Goal: Communication & Community: Share content

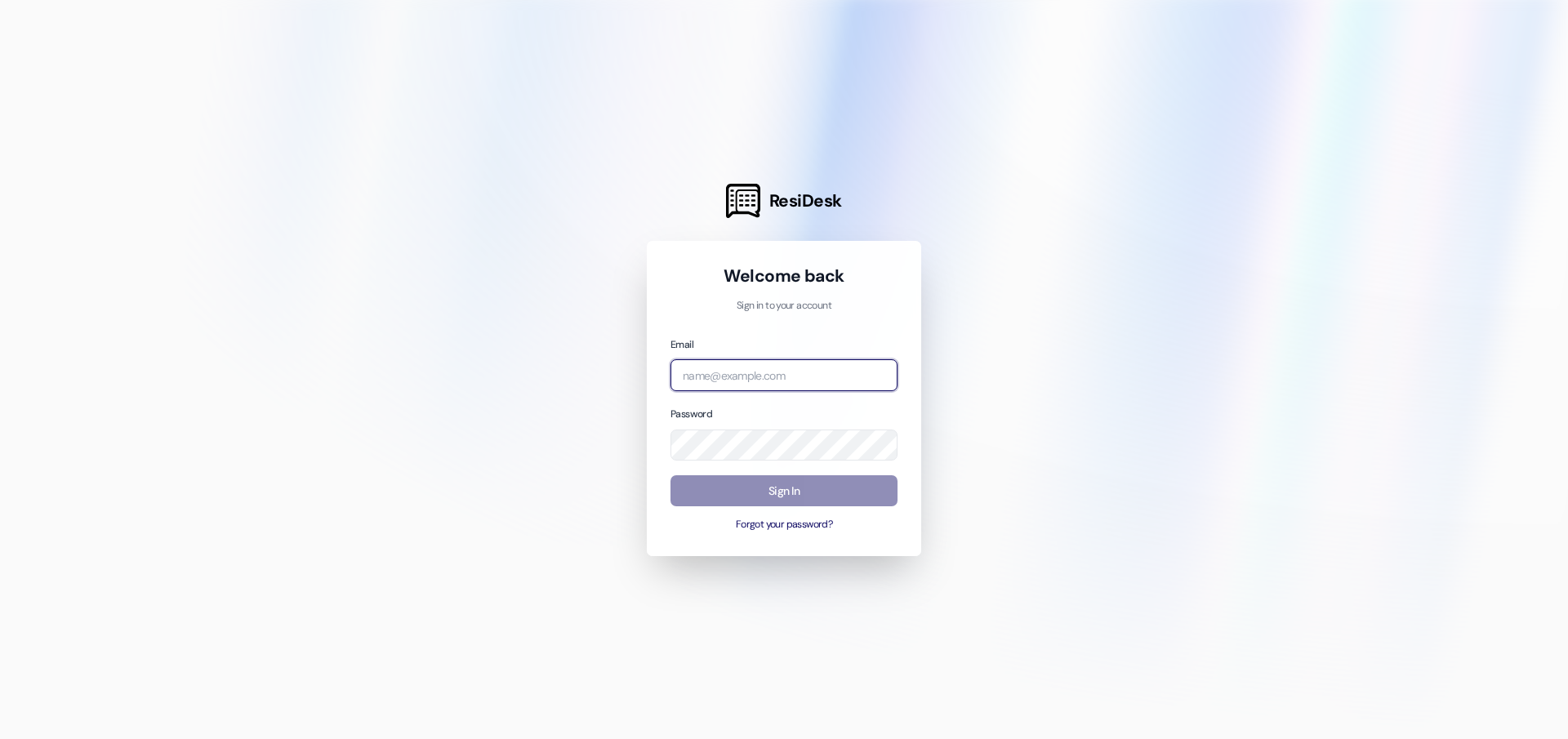
type input "[PERSON_NAME][EMAIL_ADDRESS][DOMAIN_NAME]"
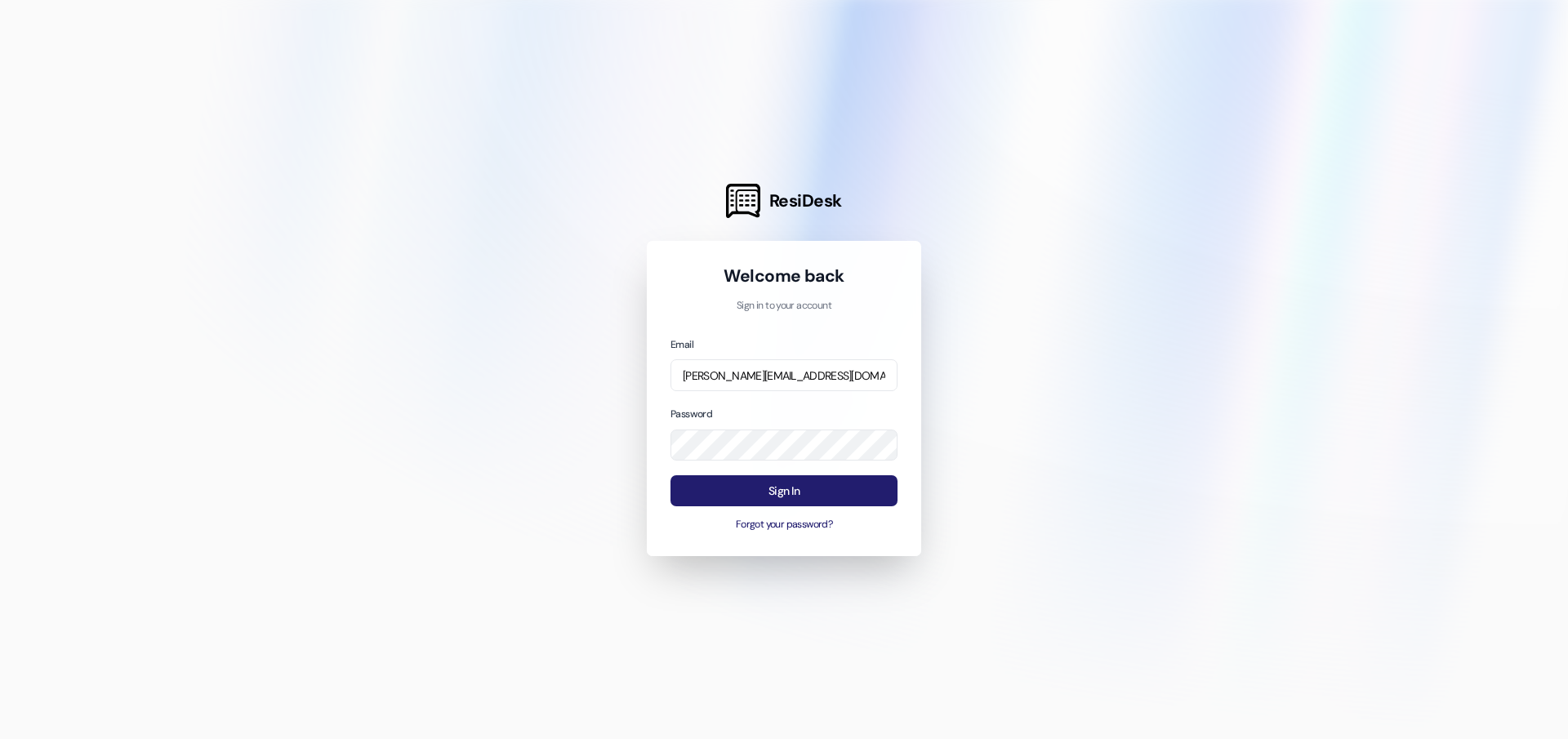
click at [869, 486] on button "Sign In" at bounding box center [783, 491] width 227 height 32
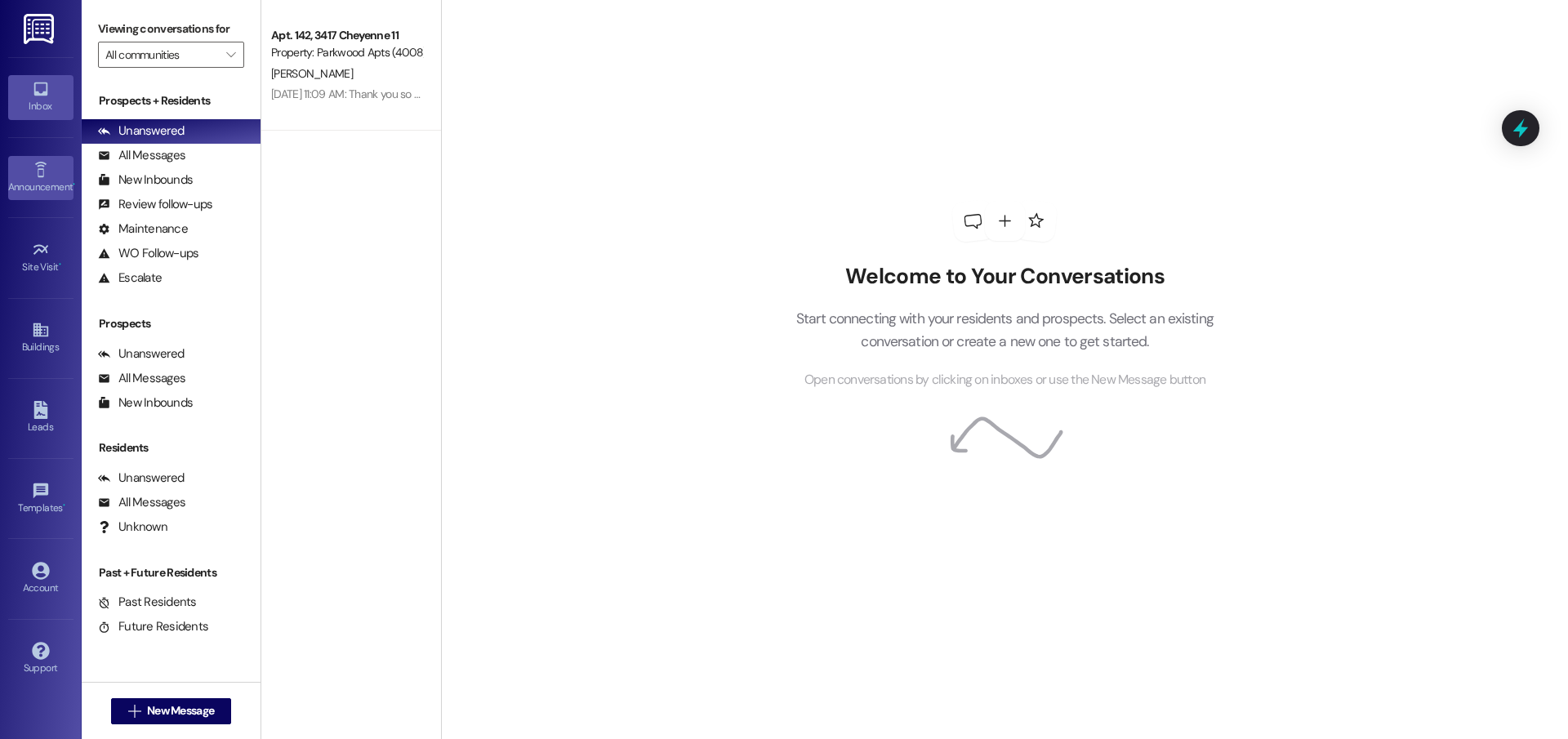
click at [57, 181] on div "Announcement •" at bounding box center [40, 187] width 81 height 16
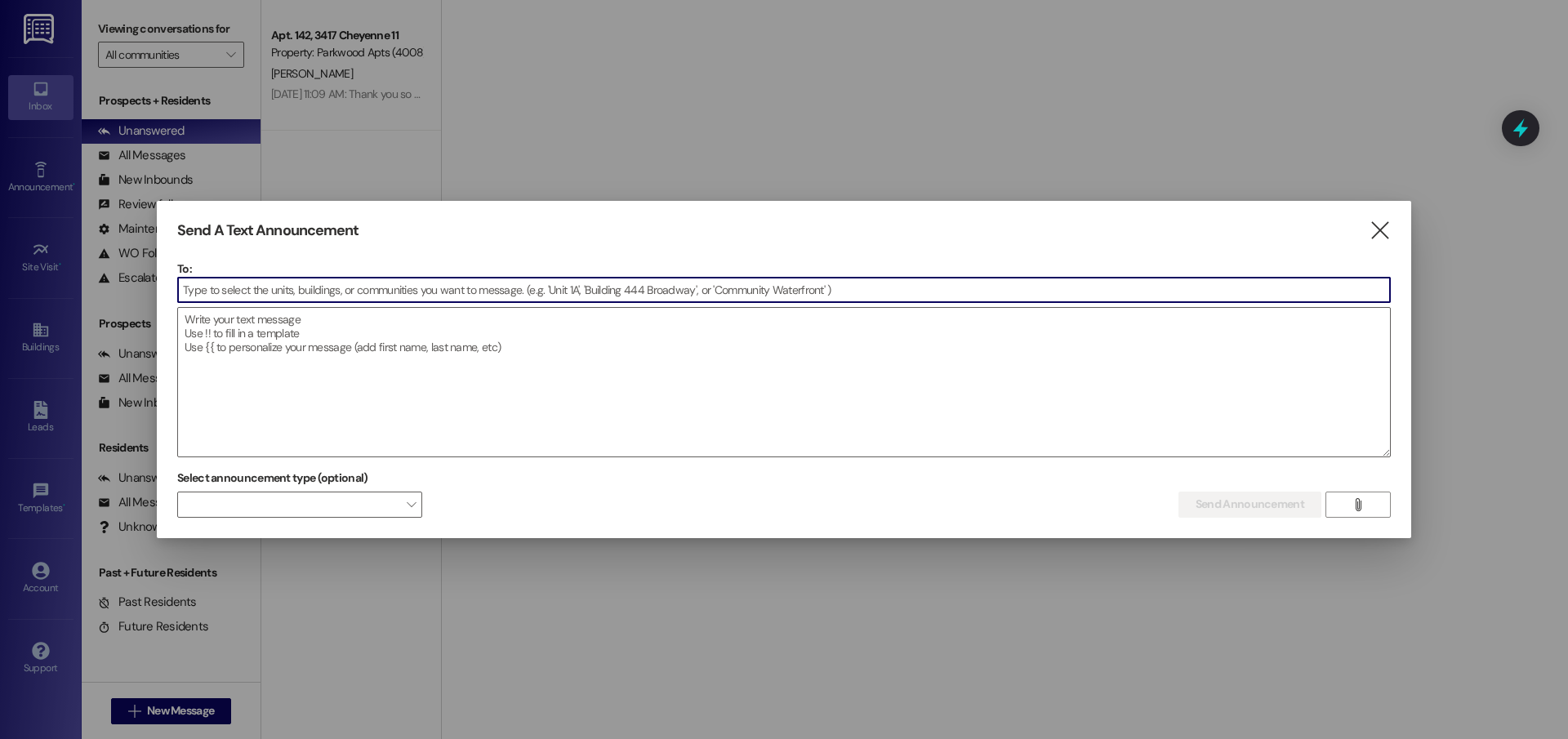
click at [415, 288] on input at bounding box center [784, 289] width 1211 height 24
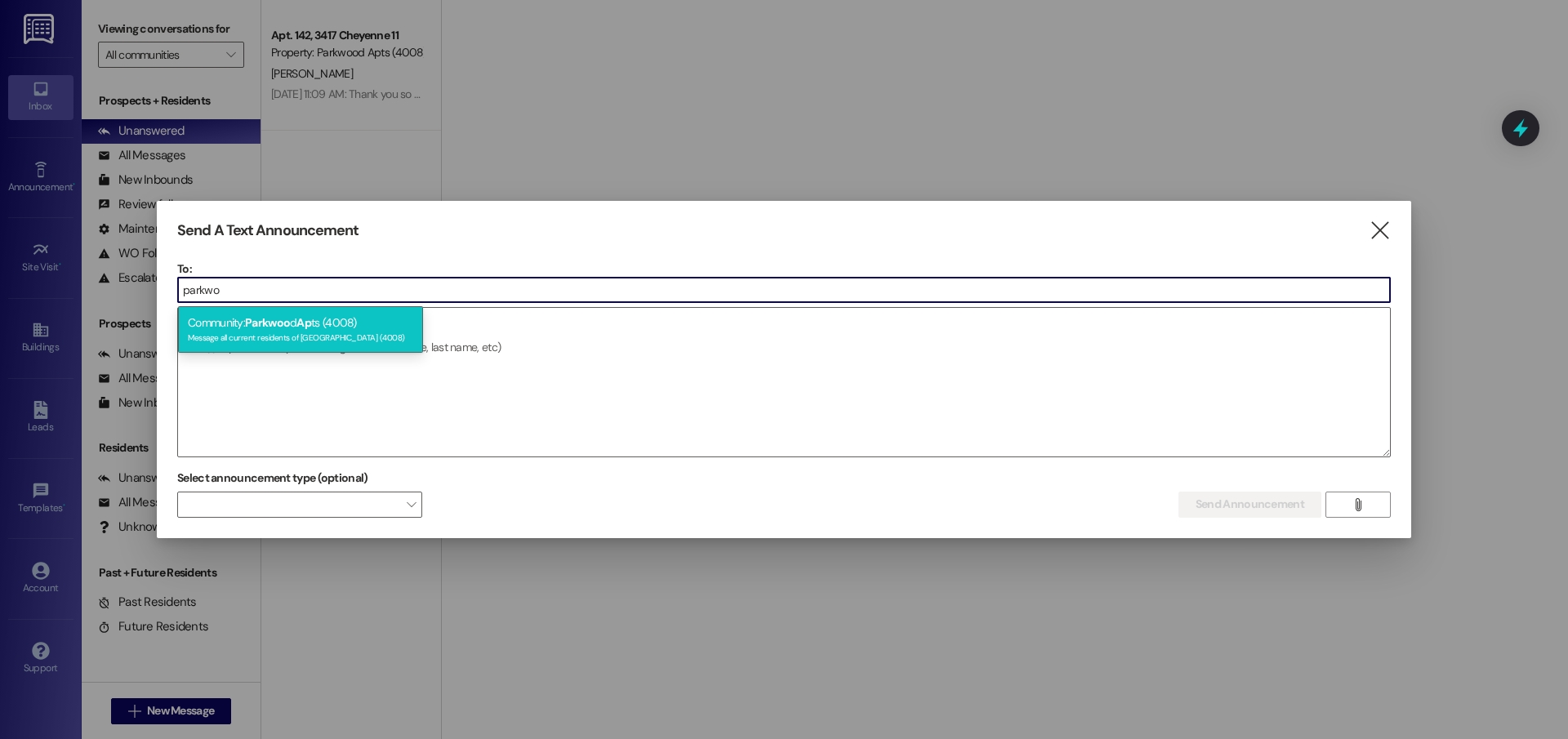
type input "parkwo"
click at [411, 333] on div "Message all current residents of [GEOGRAPHIC_DATA] (4008)" at bounding box center [300, 336] width 225 height 14
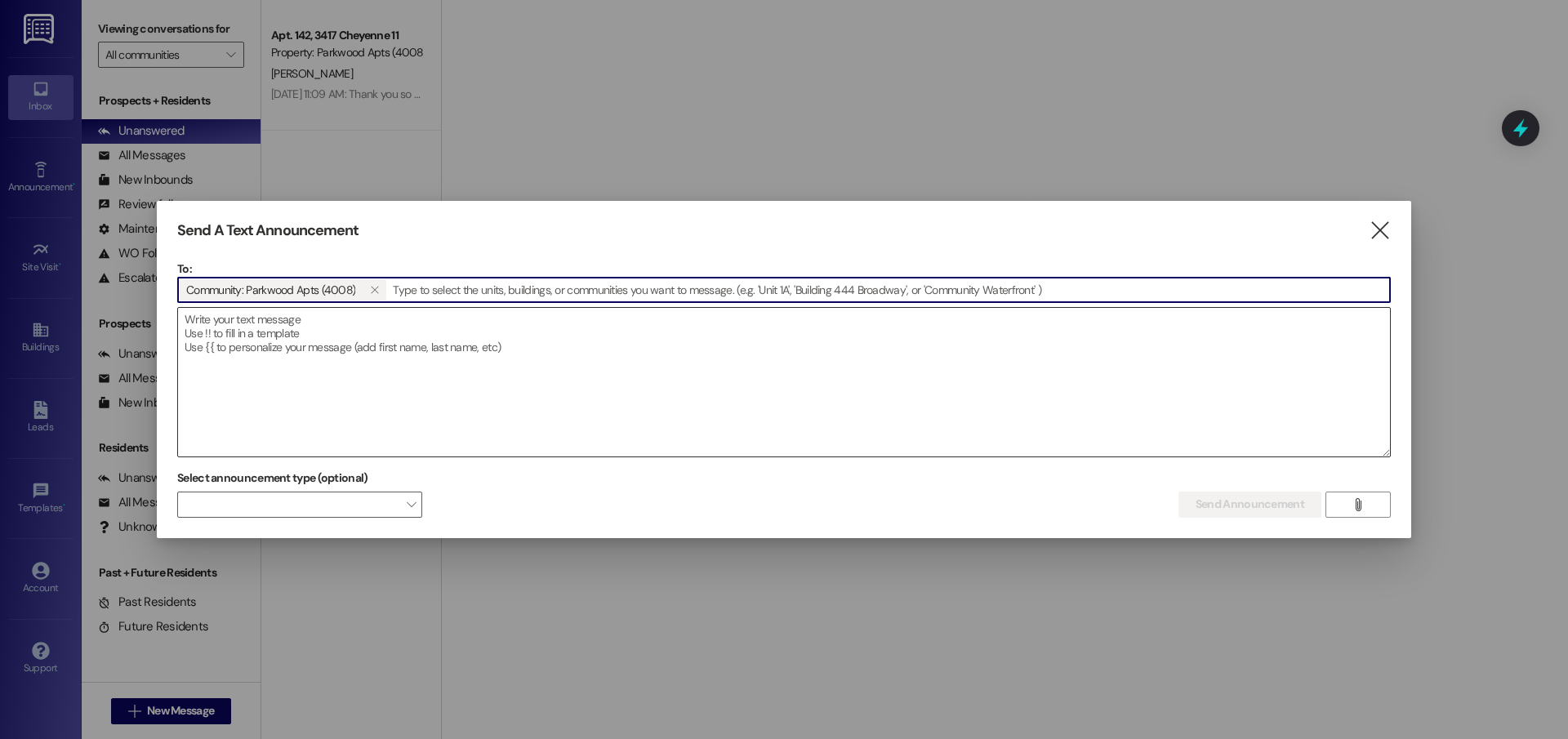
click at [411, 334] on textarea at bounding box center [784, 382] width 1211 height 148
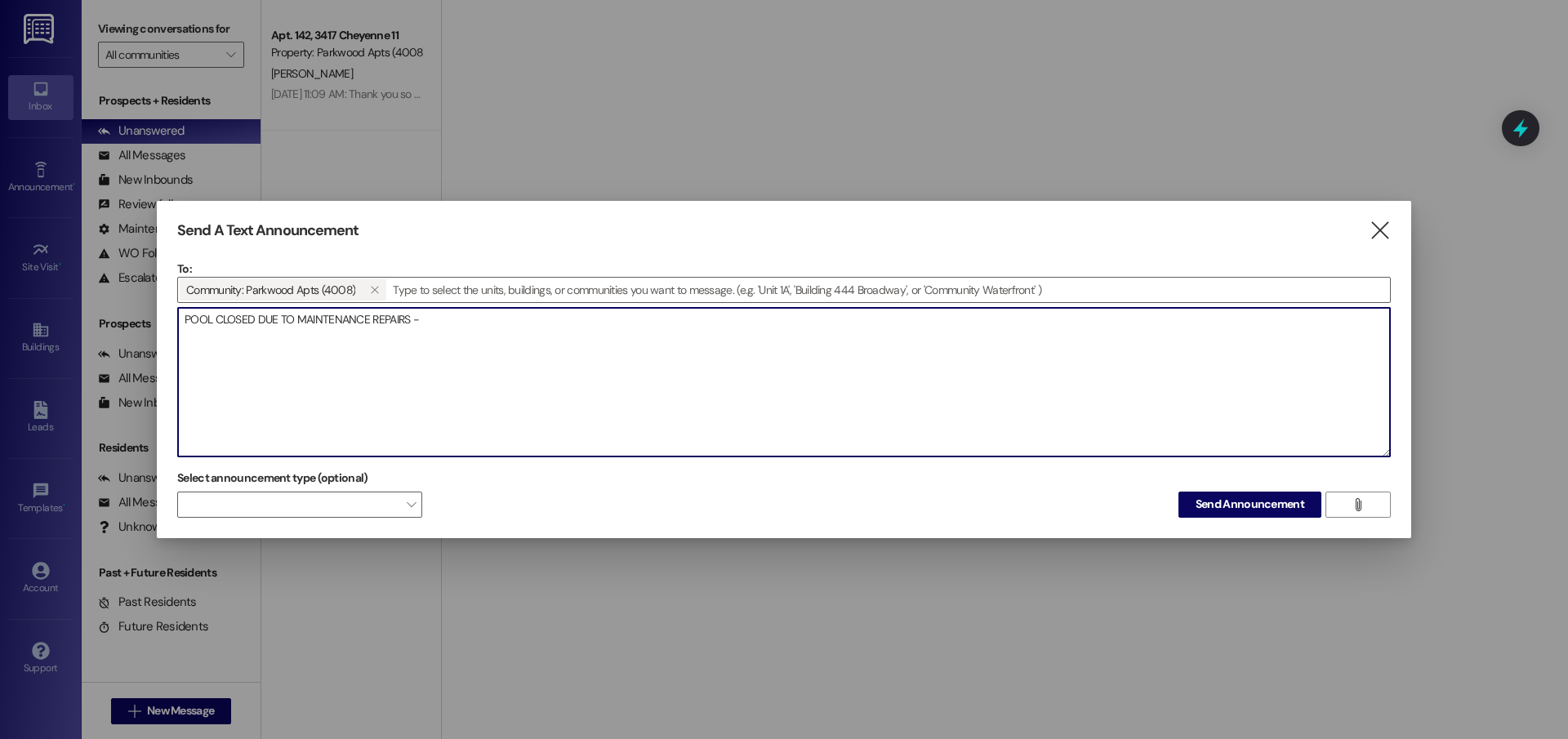
drag, startPoint x: 622, startPoint y: 342, endPoint x: 1144, endPoint y: 207, distance: 539.2
click at [149, 385] on div "Send A Text Announcement  To: Community: Parkwood Apts (4008)   Drop image f…" at bounding box center [784, 370] width 1568 height 739
click at [431, 336] on textarea "POOL CLOSED DUE TO MAINTENANCE REPAIRS -" at bounding box center [784, 382] width 1211 height 148
paste textarea "PISCINA CERRADA POR REPARACIONES DE MANTENIMIENTO"
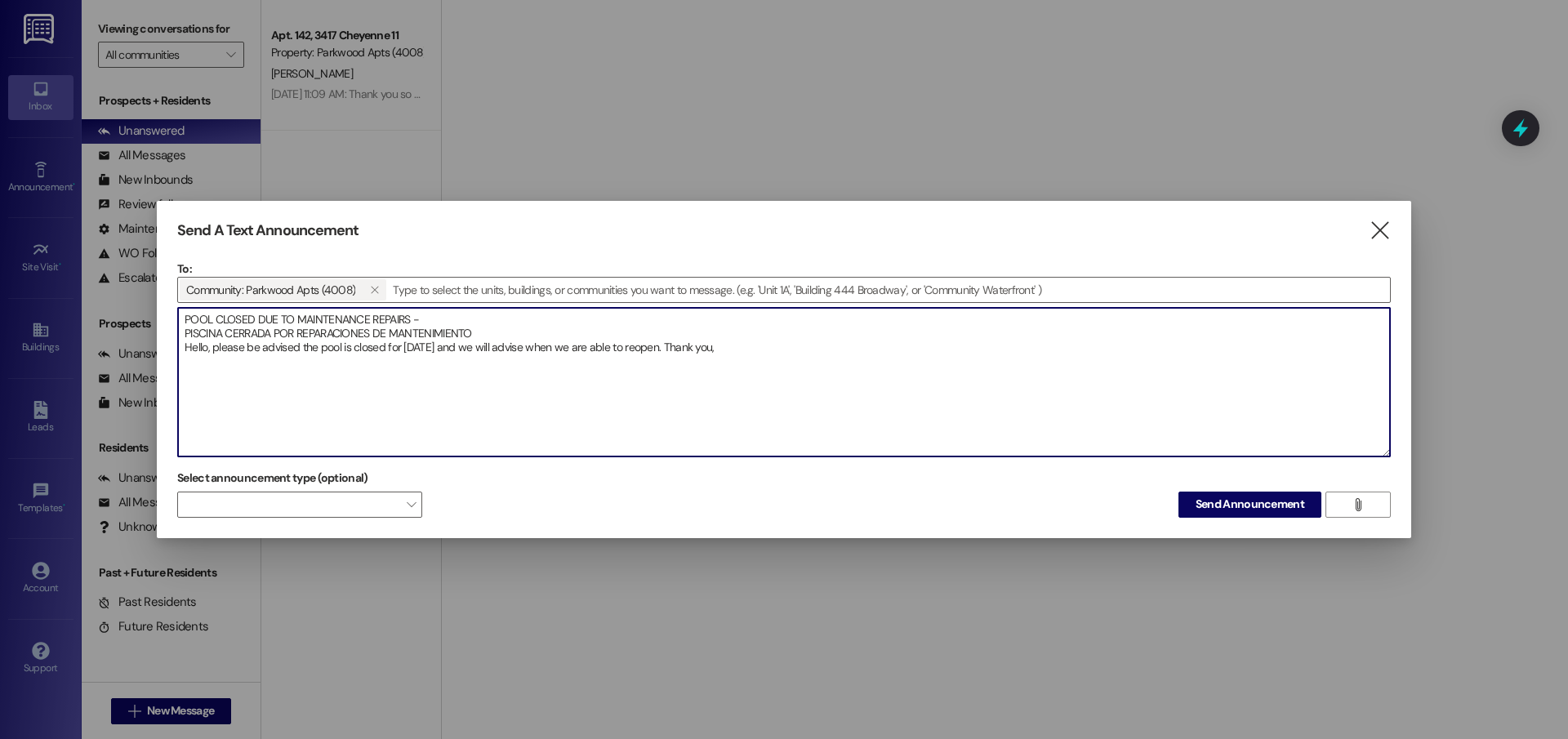
drag, startPoint x: 652, startPoint y: 353, endPoint x: 668, endPoint y: 365, distance: 20.0
click at [655, 354] on textarea "POOL CLOSED DUE TO MAINTENANCE REPAIRS - PISCINA CERRADA POR REPARACIONES DE MA…" at bounding box center [784, 382] width 1211 height 148
click at [821, 349] on textarea "POOL CLOSED DUE TO MAINTENANCE REPAIRS - PISCINA CERRADA POR REPARACIONES DE MA…" at bounding box center [784, 382] width 1211 height 148
click at [826, 356] on textarea "POOL CLOSED DUE TO MAINTENANCE REPAIRS - PISCINA CERRADA POR REPARACIONES DE MA…" at bounding box center [784, 382] width 1211 height 148
click at [829, 356] on textarea "POOL CLOSED DUE TO MAINTENANCE REPAIRS - PISCINA CERRADA POR REPARACIONES DE MA…" at bounding box center [784, 382] width 1211 height 148
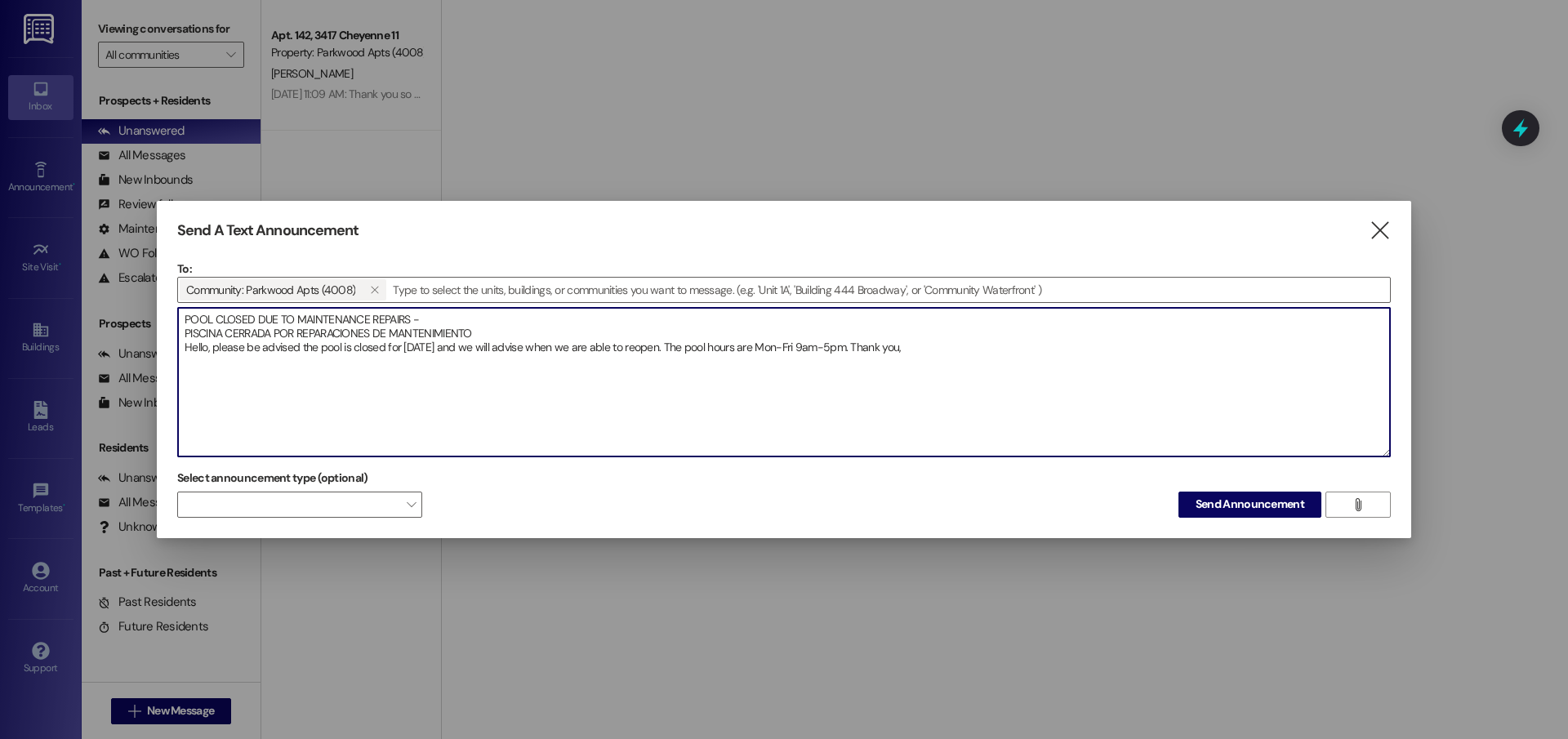
click at [837, 353] on textarea "POOL CLOSED DUE TO MAINTENANCE REPAIRS - PISCINA CERRADA POR REPARACIONES DE MA…" at bounding box center [784, 382] width 1211 height 148
click at [652, 348] on textarea "POOL CLOSED DUE TO MAINTENANCE REPAIRS - PISCINA CERRADA POR REPARACIONES DE MA…" at bounding box center [784, 382] width 1211 height 148
click at [658, 351] on textarea "POOL CLOSED DUE TO MAINTENANCE REPAIRS - PISCINA CERRADA POR REPARACIONES DE MA…" at bounding box center [784, 382] width 1211 height 148
click at [657, 345] on textarea "POOL CLOSED DUE TO MAINTENANCE REPAIRS - PISCINA CERRADA POR REPARACIONES DE MA…" at bounding box center [784, 382] width 1211 height 148
click at [654, 350] on textarea "POOL CLOSED DUE TO MAINTENANCE REPAIRS - PISCINA CERRADA POR REPARACIONES DE MA…" at bounding box center [784, 382] width 1211 height 148
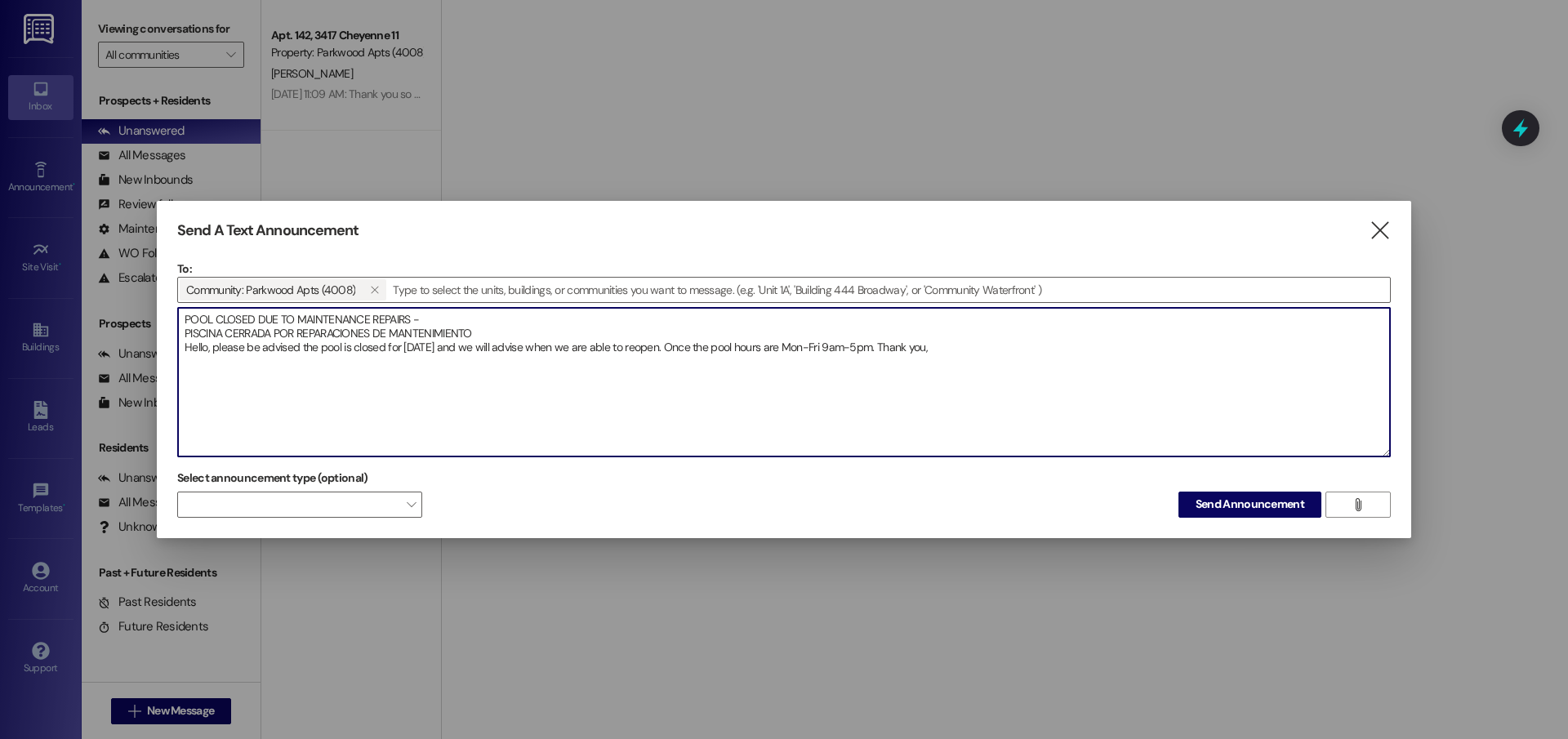
click at [726, 342] on textarea "POOL CLOSED DUE TO MAINTENANCE REPAIRS - PISCINA CERRADA POR REPARACIONES DE MA…" at bounding box center [784, 382] width 1211 height 148
click at [1003, 347] on textarea "POOL CLOSED DUE TO MAINTENANCE REPAIRS - PISCINA CERRADA POR REPARACIONES DE MA…" at bounding box center [784, 382] width 1211 height 148
click at [1004, 344] on textarea "POOL CLOSED DUE TO MAINTENANCE REPAIRS - PISCINA CERRADA POR REPARACIONES DE MA…" at bounding box center [784, 382] width 1211 height 148
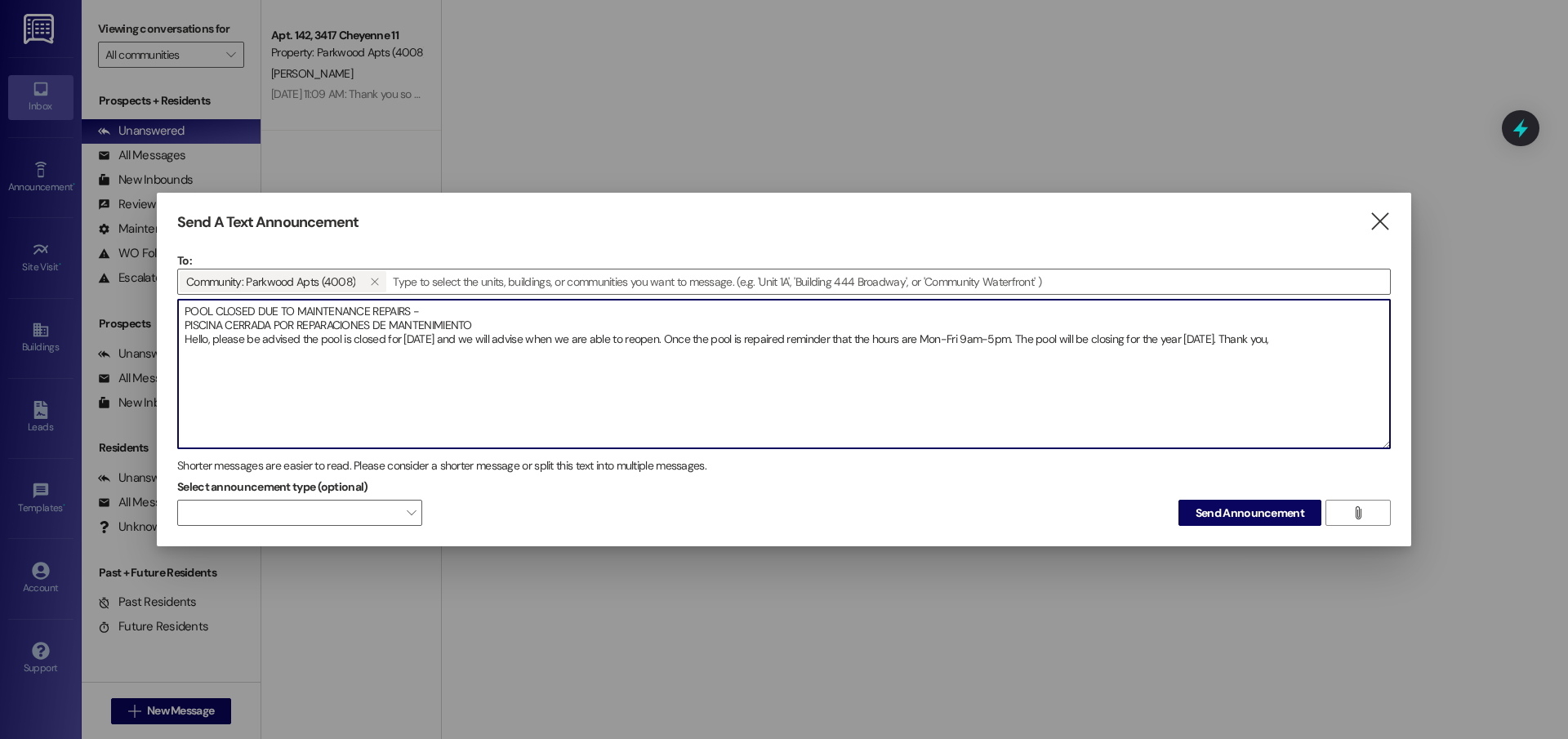
click at [1029, 336] on textarea "POOL CLOSED DUE TO MAINTENANCE REPAIRS - PISCINA CERRADA POR REPARACIONES DE MA…" at bounding box center [784, 373] width 1211 height 148
click at [1333, 341] on textarea "POOL CLOSED DUE TO MAINTENANCE REPAIRS - PISCINA CERRADA POR REPARACIONES DE MA…" at bounding box center [784, 373] width 1211 height 148
drag, startPoint x: 1233, startPoint y: 336, endPoint x: 1007, endPoint y: 370, distance: 228.5
click at [1007, 370] on textarea "POOL CLOSED DUE TO MAINTENANCE REPAIRS - PISCINA CERRADA POR REPARACIONES DE MA…" at bounding box center [784, 373] width 1211 height 148
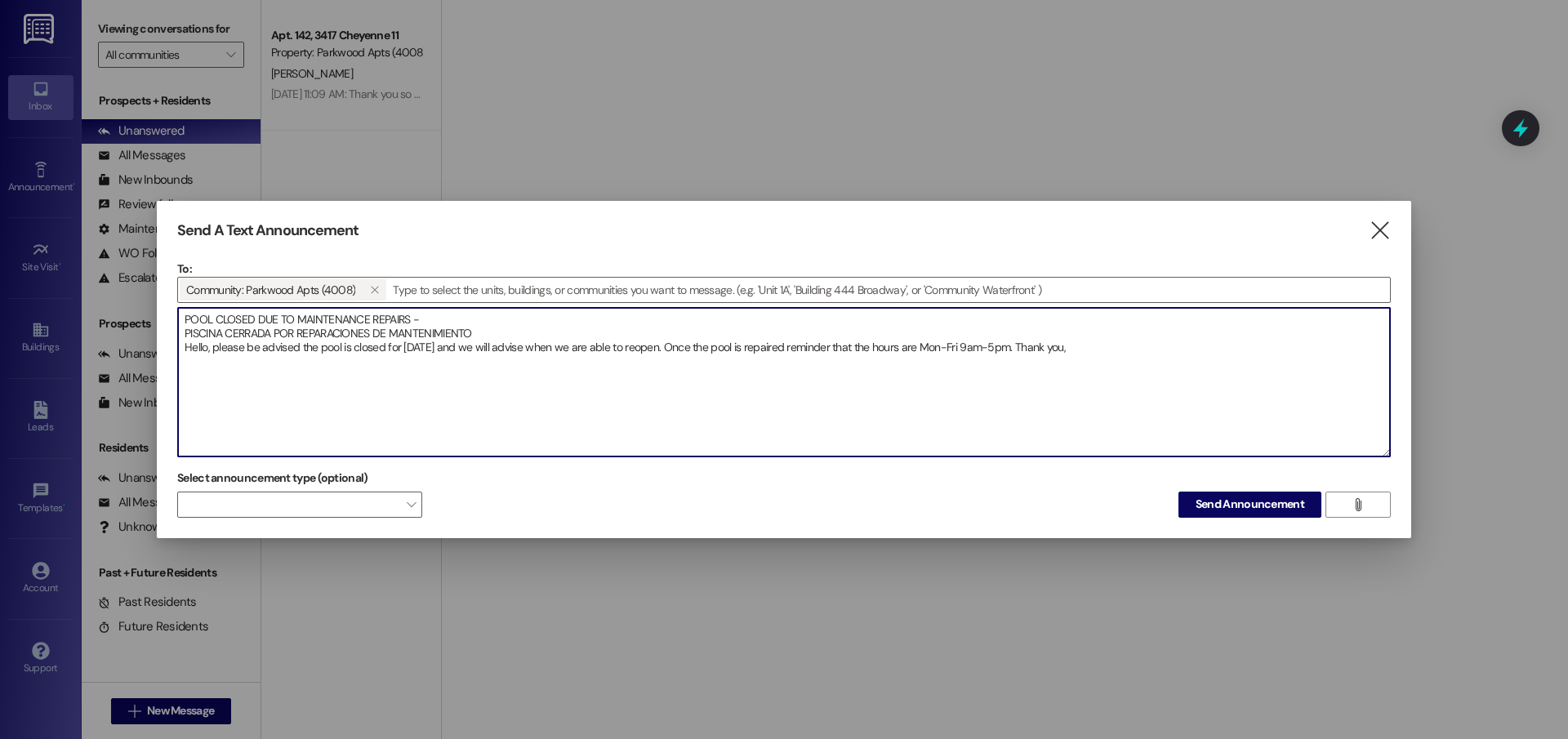
click at [1070, 345] on textarea "POOL CLOSED DUE TO MAINTENANCE REPAIRS - PISCINA CERRADA POR REPARACIONES DE MA…" at bounding box center [784, 382] width 1211 height 148
click at [1074, 370] on textarea "POOL CLOSED DUE TO MAINTENANCE REPAIRS - PISCINA CERRADA POR REPARACIONES DE MA…" at bounding box center [784, 382] width 1211 height 148
click at [1085, 356] on textarea "POOL CLOSED DUE TO MAINTENANCE REPAIRS - PISCINA CERRADA POR REPARACIONES DE MA…" at bounding box center [784, 382] width 1211 height 148
click at [430, 350] on textarea "POOL CLOSED DUE TO MAINTENANCE REPAIRS - PISCINA CERRADA POR REPARACIONES DE MA…" at bounding box center [784, 382] width 1211 height 148
click at [463, 348] on textarea "POOL CLOSED DUE TO MAINTENANCE REPAIRS - PISCINA CERRADA POR REPARACIONES DE MA…" at bounding box center [784, 382] width 1211 height 148
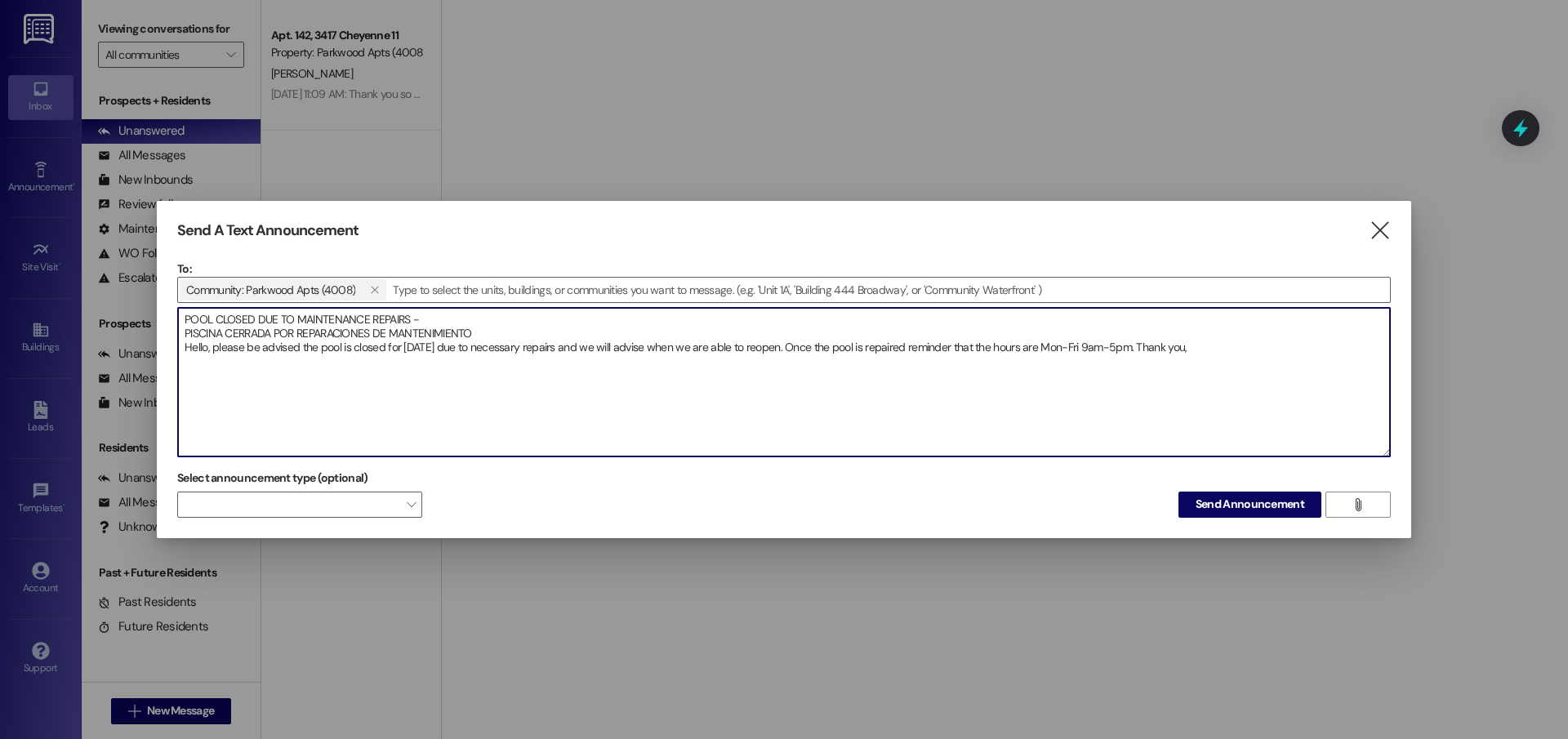
click at [1088, 331] on textarea "POOL CLOSED DUE TO MAINTENANCE REPAIRS - PISCINA CERRADA POR REPARACIONES DE MA…" at bounding box center [784, 382] width 1211 height 148
click at [1099, 344] on textarea "POOL CLOSED DUE TO MAINTENANCE REPAIRS - PISCINA CERRADA POR REPARACIONES DE MA…" at bounding box center [784, 382] width 1211 height 148
click at [1019, 350] on textarea "POOL CLOSED DUE TO MAINTENANCE REPAIRS - PISCINA CERRADA POR REPARACIONES DE MA…" at bounding box center [784, 382] width 1211 height 148
click at [917, 349] on textarea "POOL CLOSED DUE TO MAINTENANCE REPAIRS - PISCINA CERRADA POR REPARACIONES DE MA…" at bounding box center [784, 382] width 1211 height 148
click at [941, 346] on textarea "POOL CLOSED DUE TO MAINTENANCE REPAIRS - PISCINA CERRADA POR REPARACIONES DE MA…" at bounding box center [784, 382] width 1211 height 148
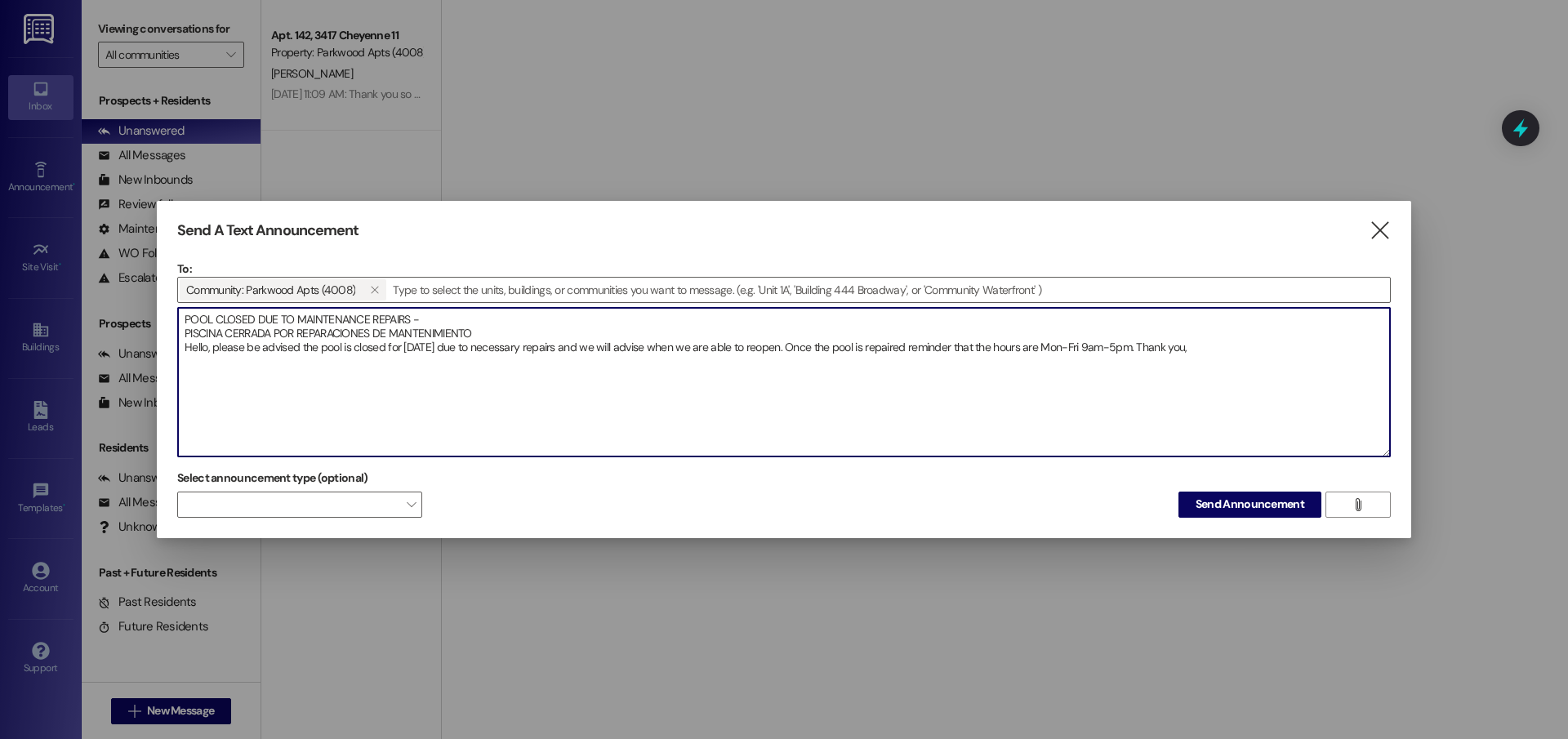
drag, startPoint x: 1183, startPoint y: 352, endPoint x: 184, endPoint y: 345, distance: 999.0
click at [184, 345] on textarea "POOL CLOSED DUE TO MAINTENANCE REPAIRS - PISCINA CERRADA POR REPARACIONES DE MA…" at bounding box center [784, 382] width 1211 height 148
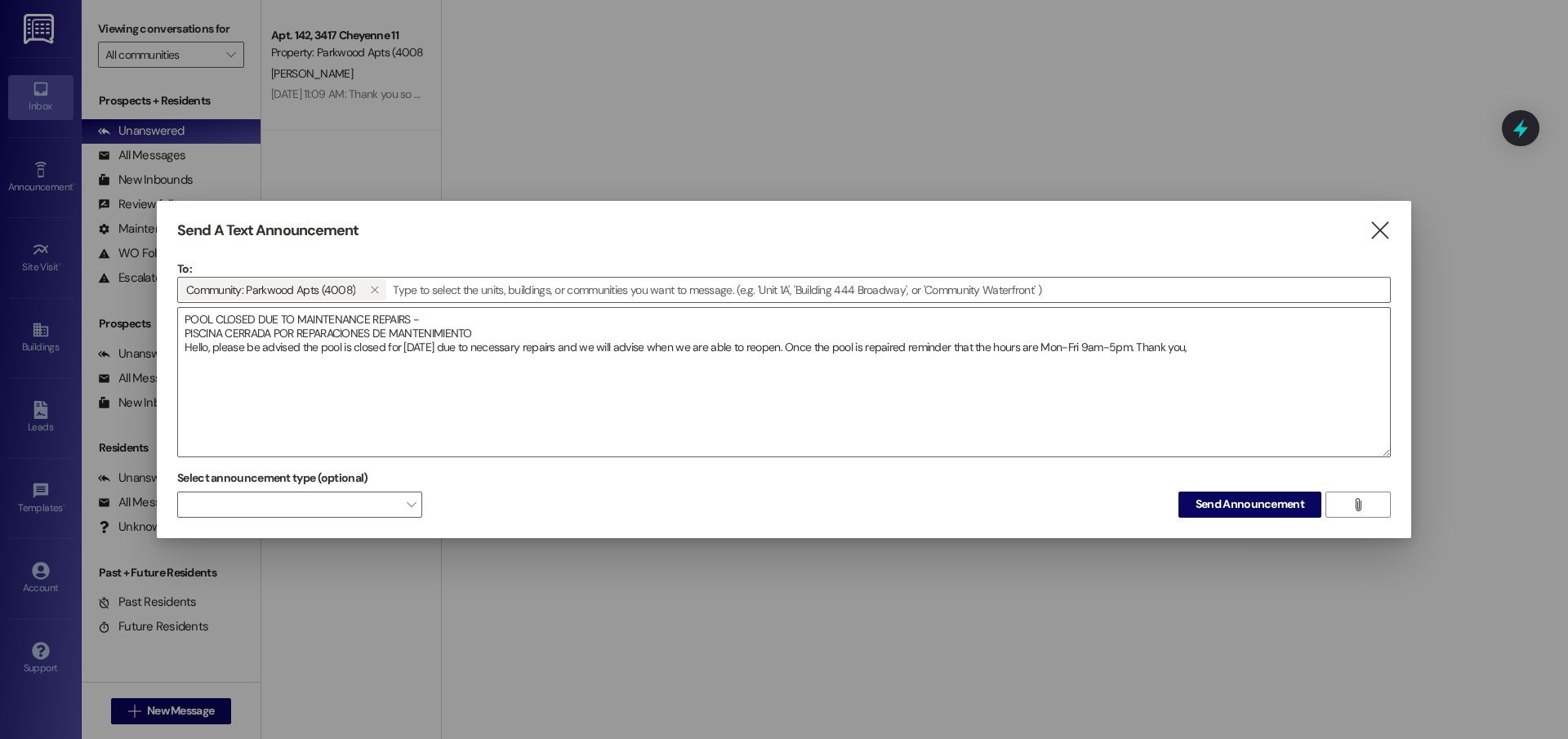
click at [1401, 337] on div "Send A Text Announcement  To: Community: Parkwood Apts (4008)   Drop image f…" at bounding box center [784, 369] width 1254 height 337
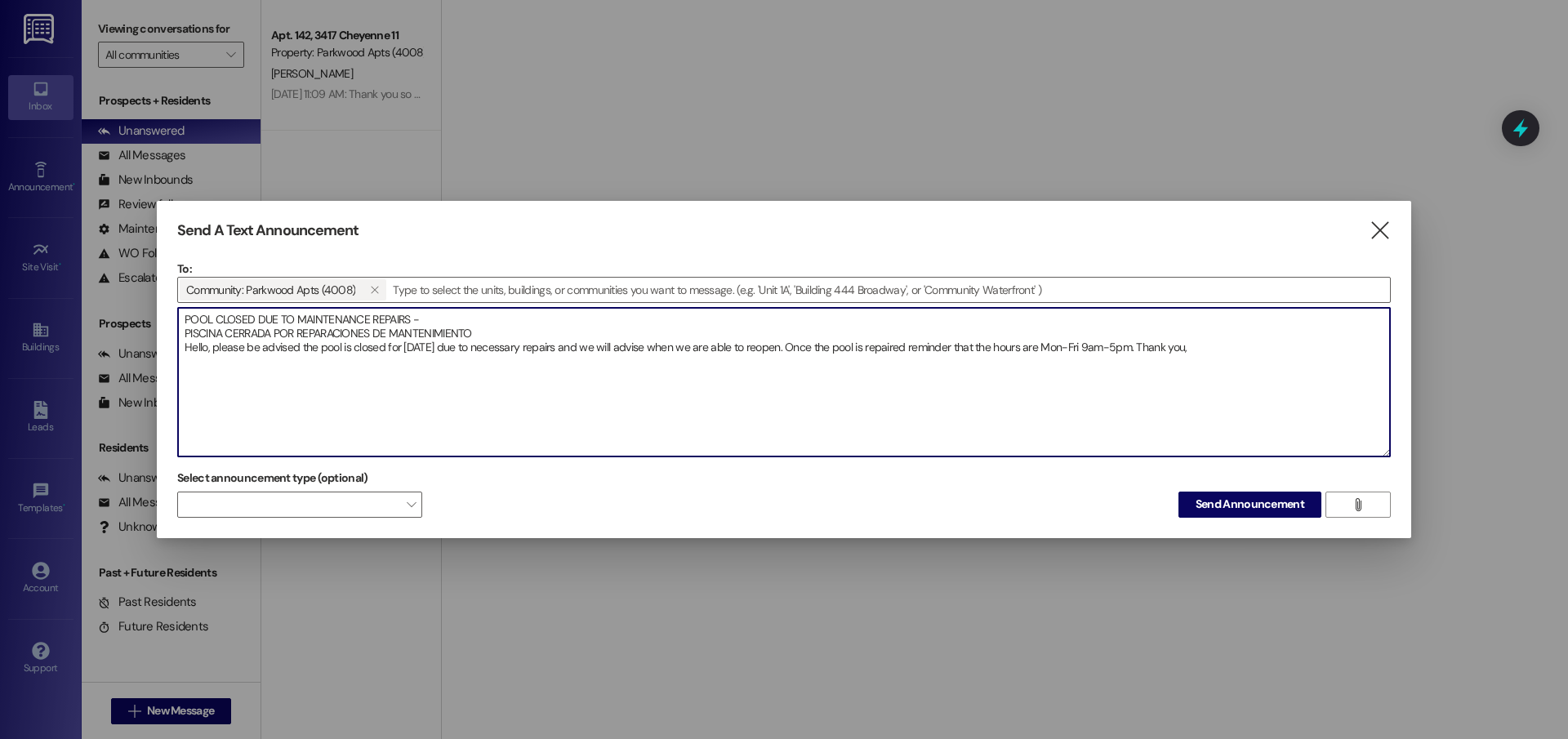
click at [1164, 356] on textarea "POOL CLOSED DUE TO MAINTENANCE REPAIRS - PISCINA CERRADA POR REPARACIONES DE MA…" at bounding box center [784, 382] width 1211 height 148
click at [1200, 367] on textarea "POOL CLOSED DUE TO MAINTENANCE REPAIRS - PISCINA CERRADA POR REPARACIONES DE MA…" at bounding box center [784, 382] width 1211 height 148
paste textarea "Hola, tenga en cuenta que la piscina está cerrada hoy debido a reparaciones nec…"
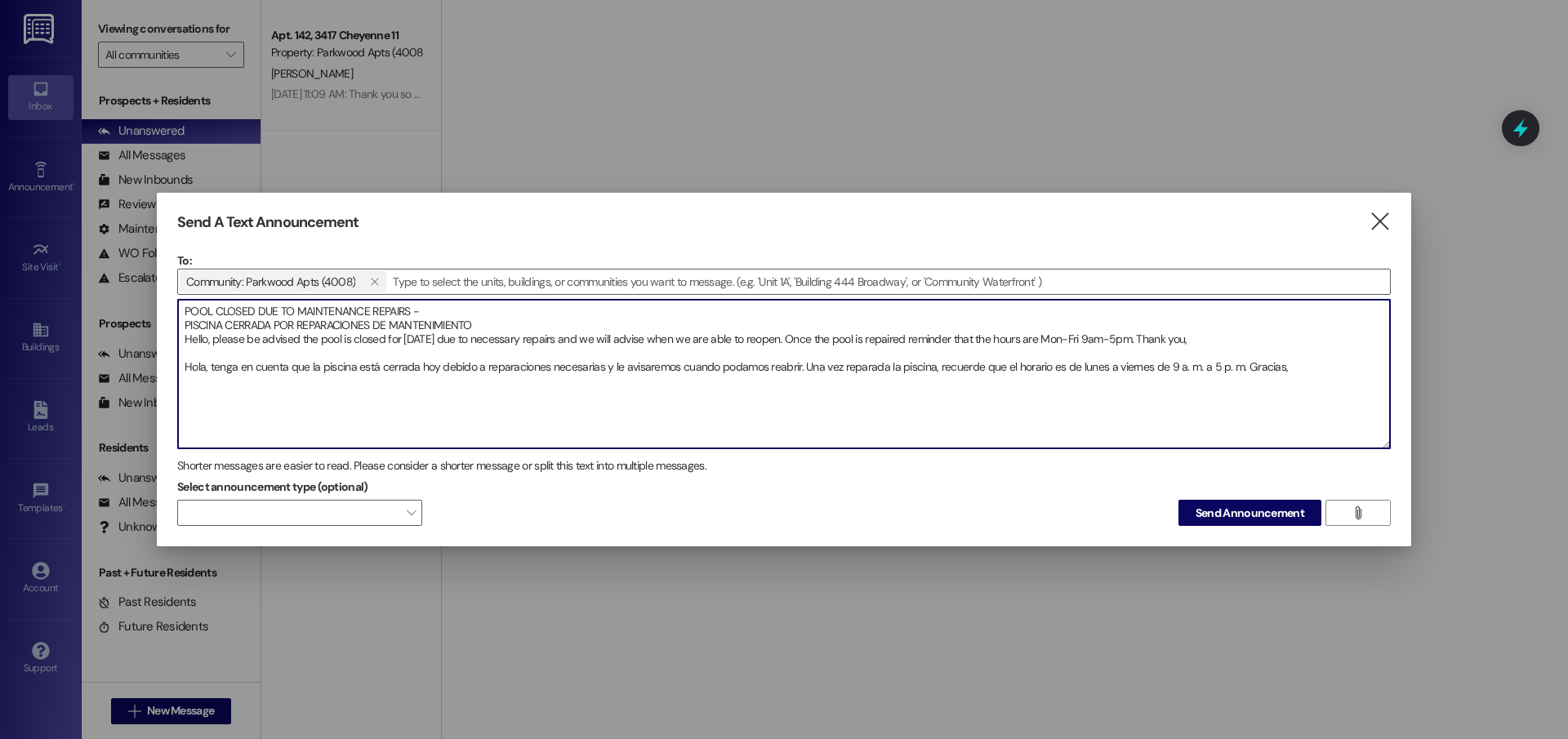
drag, startPoint x: 482, startPoint y: 318, endPoint x: 186, endPoint y: 329, distance: 296.2
click at [186, 329] on textarea "POOL CLOSED DUE TO MAINTENANCE REPAIRS - PISCINA CERRADA POR REPARACIONES DE MA…" at bounding box center [784, 373] width 1211 height 148
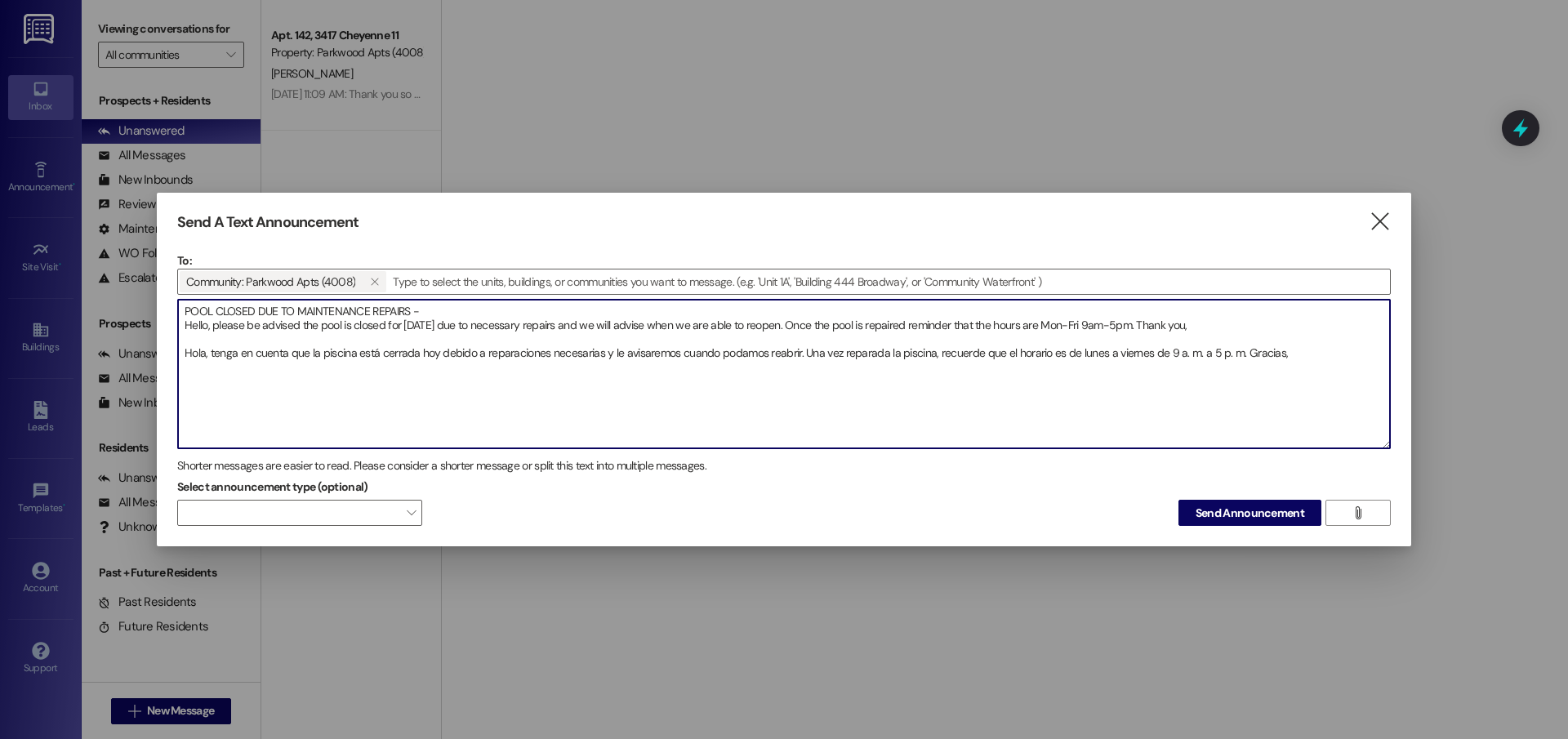
paste textarea "PISCINA CERRADA POR REPARACIONES DE MANTENIMIENTO"
click at [833, 342] on textarea "POOL CLOSED DUE TO MAINTENANCE REPAIRS - Hello, please be advised the pool is c…" at bounding box center [784, 373] width 1211 height 148
click at [859, 359] on textarea "POOL CLOSED DUE TO MAINTENANCE REPAIRS - Hello, please be advised the pool is c…" at bounding box center [784, 373] width 1211 height 148
click at [735, 362] on textarea "POOL CLOSED DUE TO MAINTENANCE REPAIRS - Hello, please be advised the pool is c…" at bounding box center [784, 373] width 1211 height 148
click at [741, 383] on textarea "POOL CLOSED DUE TO MAINTENANCE REPAIRS - Hello, please be advised the pool is c…" at bounding box center [784, 373] width 1211 height 148
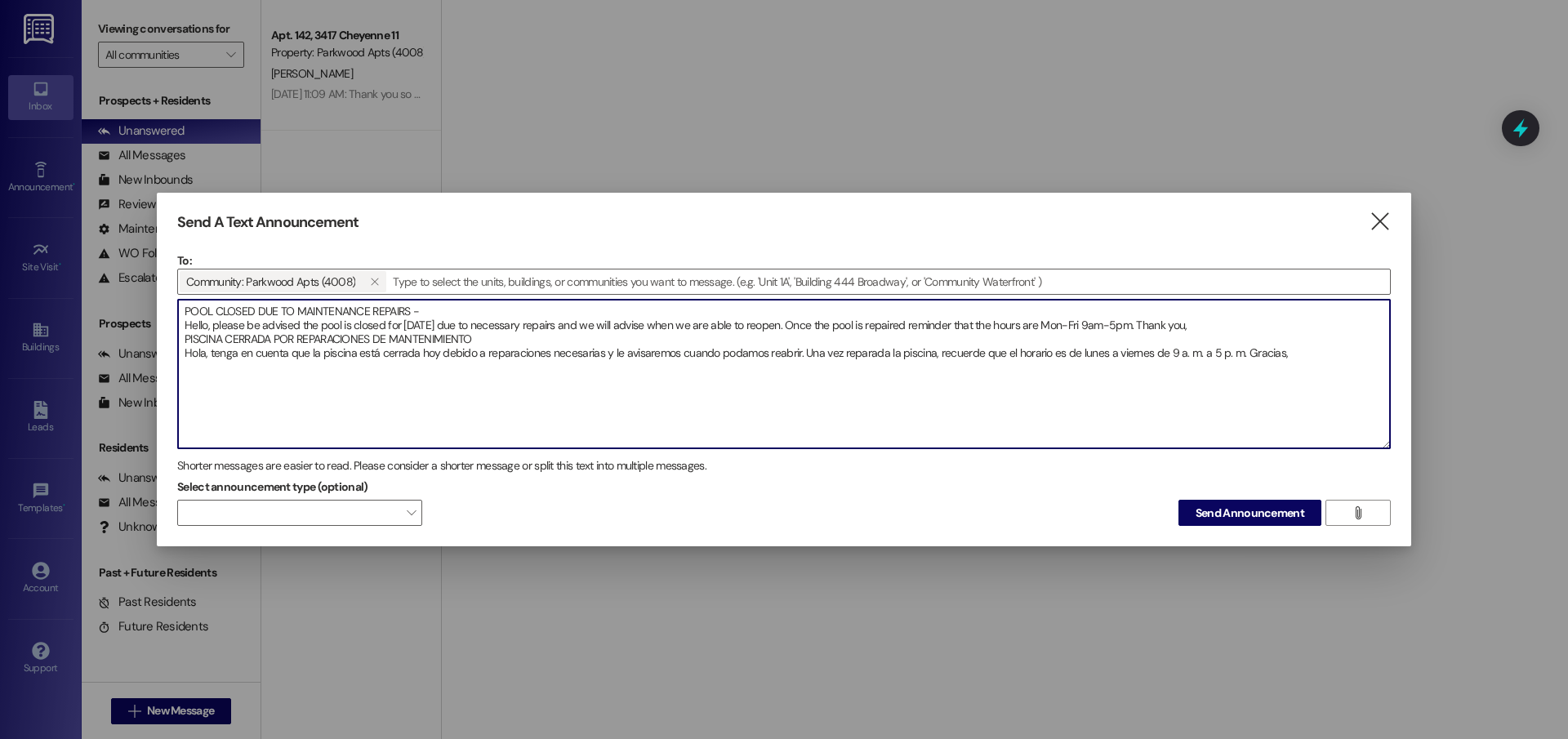
click at [1313, 353] on textarea "POOL CLOSED DUE TO MAINTENANCE REPAIRS - Hello, please be advised the pool is c…" at bounding box center [784, 373] width 1211 height 148
type textarea "POOL CLOSED DUE TO MAINTENANCE REPAIRS - Hello, please be advised the pool is c…"
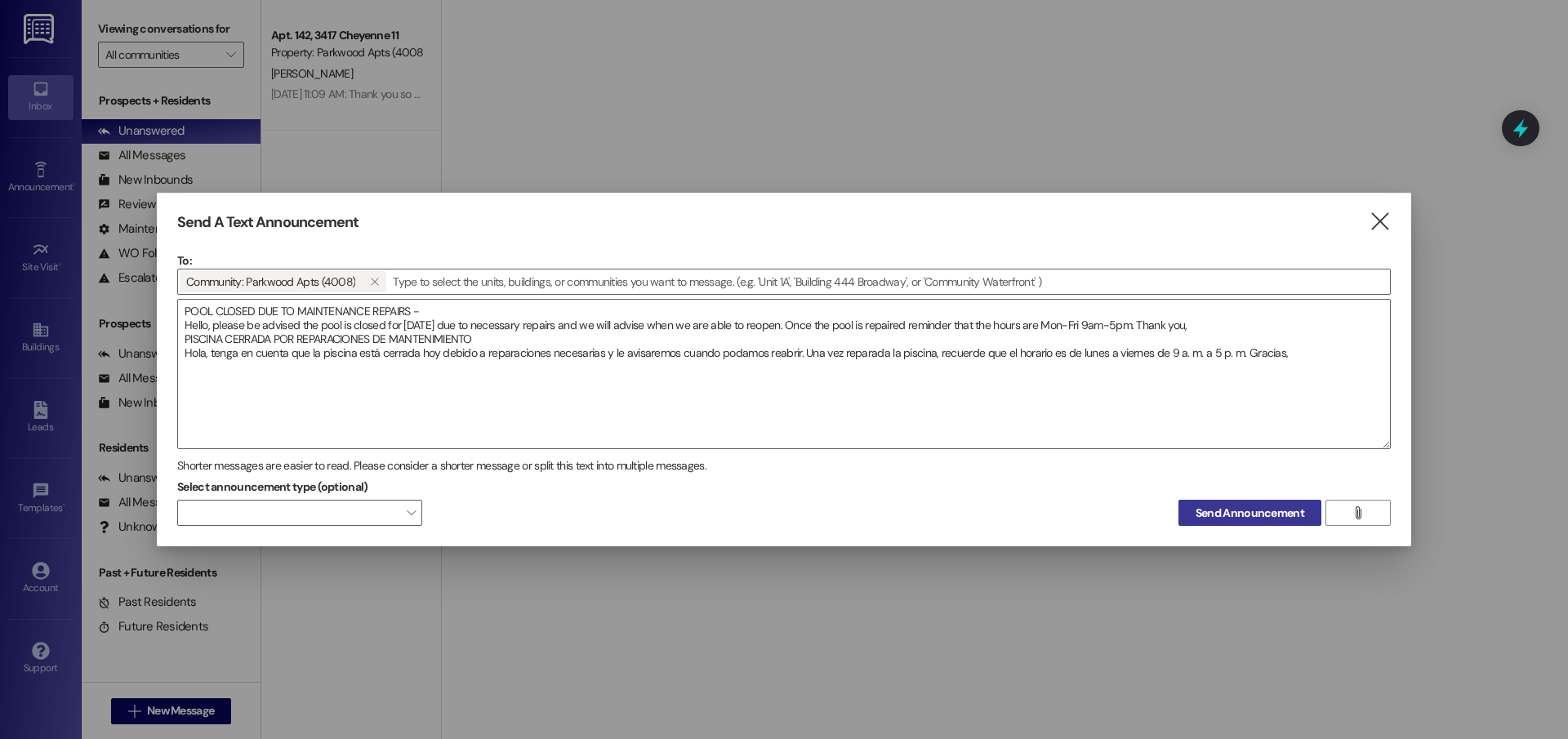
click at [1270, 517] on span "Send Announcement" at bounding box center [1250, 513] width 108 height 17
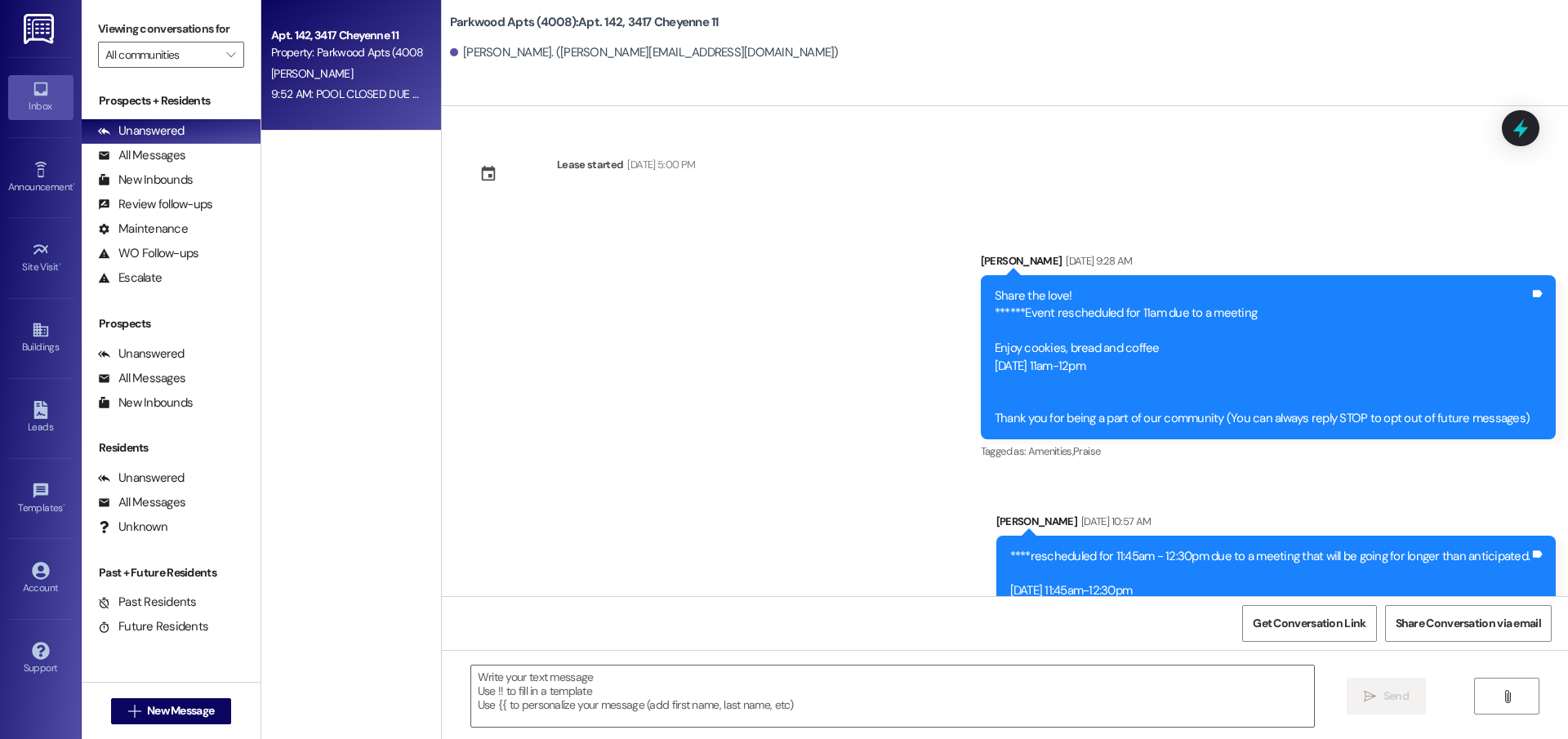
scroll to position [14814, 0]
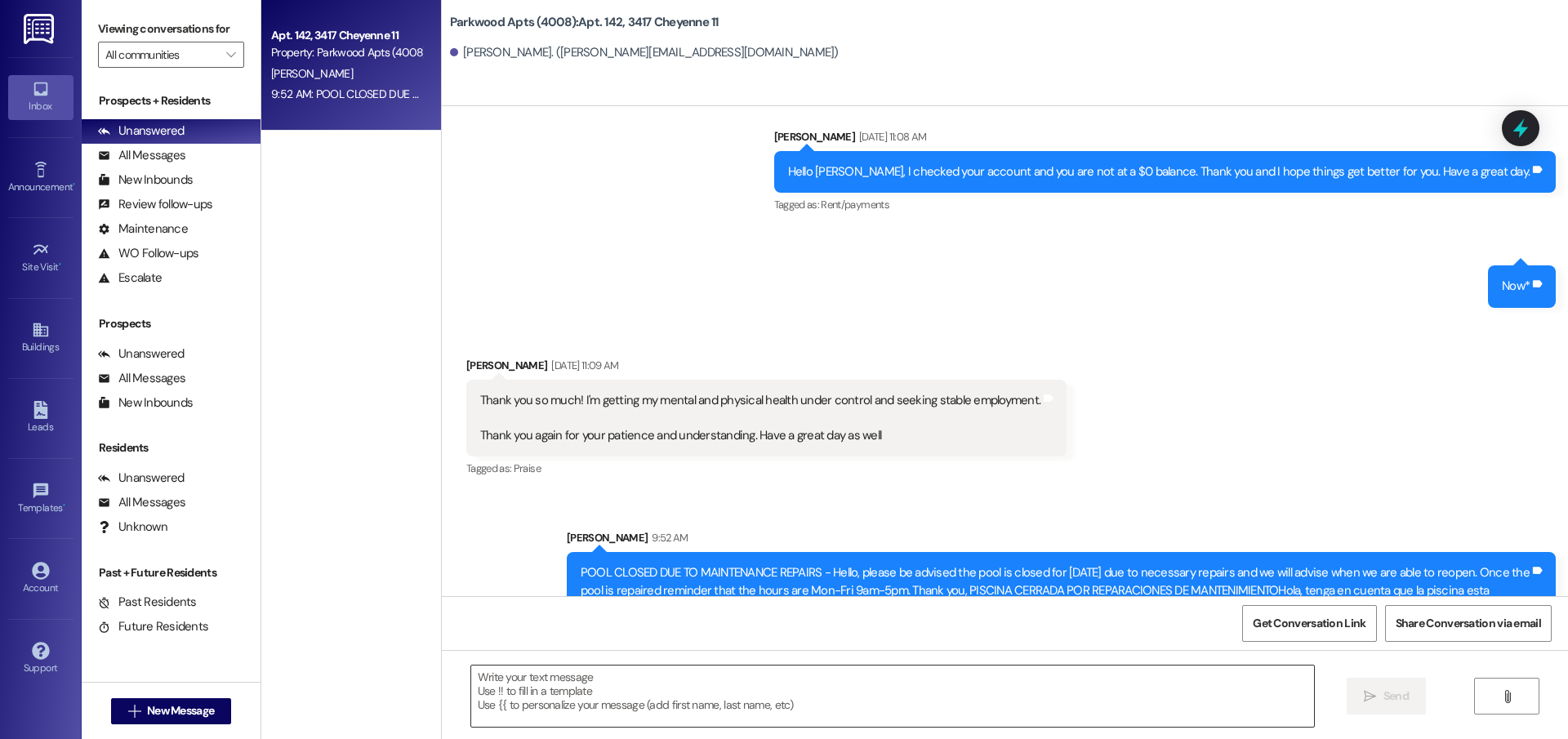
click at [1015, 727] on div " Send " at bounding box center [1004, 710] width 1126 height 122
